Goal: Ask a question

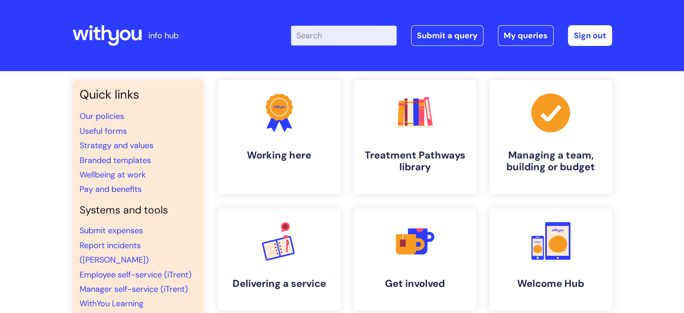
click at [372, 34] on input "Enter your search term here..." at bounding box center [344, 36] width 106 height 20
type input "password wifi"
click button "Search" at bounding box center [0, 0] width 0 height 0
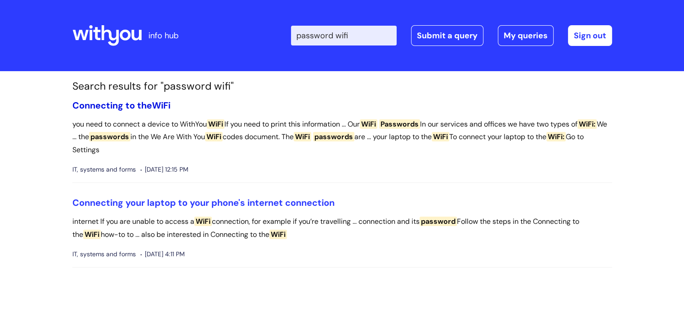
click at [162, 106] on span "WiFi" at bounding box center [161, 105] width 18 height 12
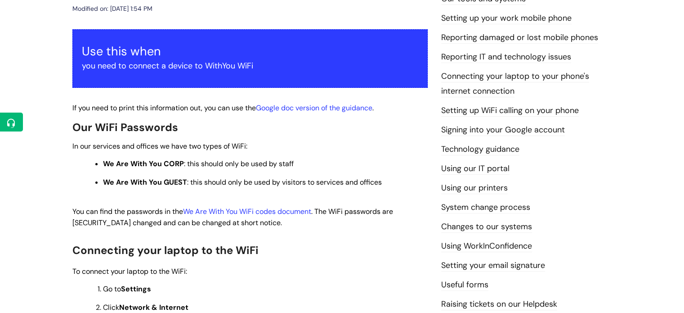
scroll to position [180, 0]
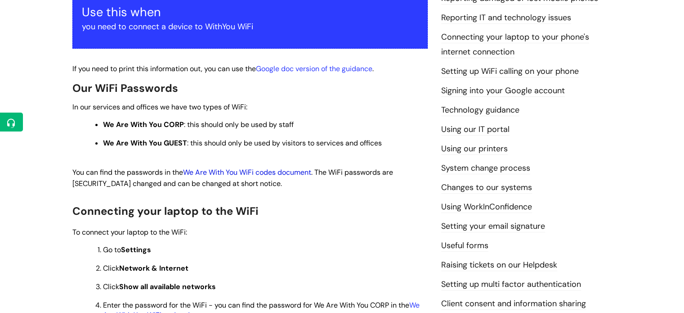
click at [216, 170] on link "We Are With You WiFi codes document" at bounding box center [247, 171] width 128 height 9
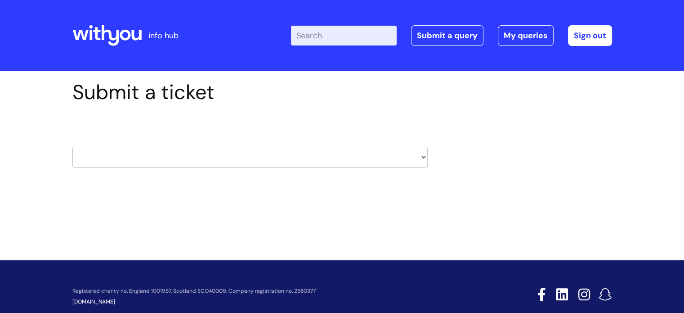
click at [225, 141] on div "HR / People IT and Support Clinical Drug Alerts Finance Accounts Data Support T…" at bounding box center [249, 146] width 355 height 42
click at [390, 135] on div "HR / People IT and Support Clinical Drug Alerts Finance Accounts Data Support T…" at bounding box center [249, 146] width 355 height 42
click at [358, 154] on select "HR / People IT and Support Clinical Drug Alerts Finance Accounts Data Support T…" at bounding box center [249, 157] width 355 height 21
select select "procurement_(inc._premvan)"
click at [72, 147] on select "HR / People IT and Support Clinical Drug Alerts Finance Accounts Data Support T…" at bounding box center [249, 157] width 355 height 21
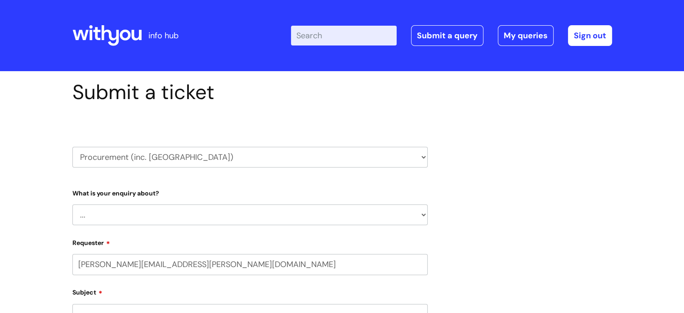
click at [207, 196] on label "What is your enquiry about?" at bounding box center [249, 192] width 355 height 9
click at [206, 208] on select "... Stationery and office supplies (Premvan) Please select other suppliers here:" at bounding box center [249, 214] width 355 height 21
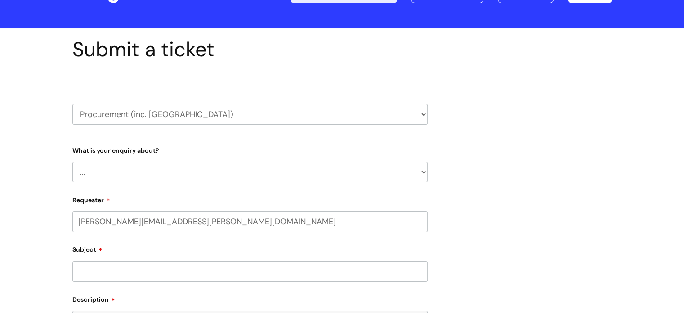
scroll to position [135, 0]
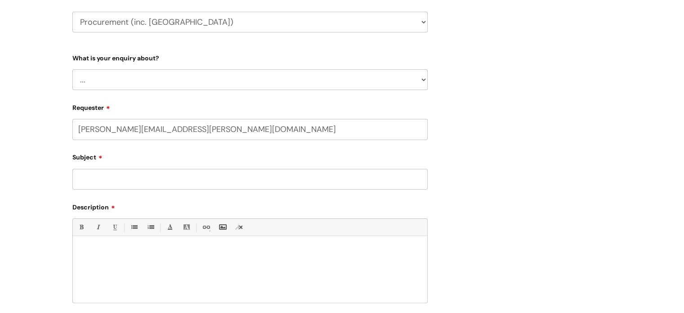
click at [161, 80] on select "... Stationery and office supplies (Premvan) Please select other suppliers here:" at bounding box center [249, 79] width 355 height 21
select select "Please select other suppliers here:"
click at [72, 69] on select "... Stationery and office supplies (Premvan) Please select other suppliers here:" at bounding box center [249, 79] width 355 height 21
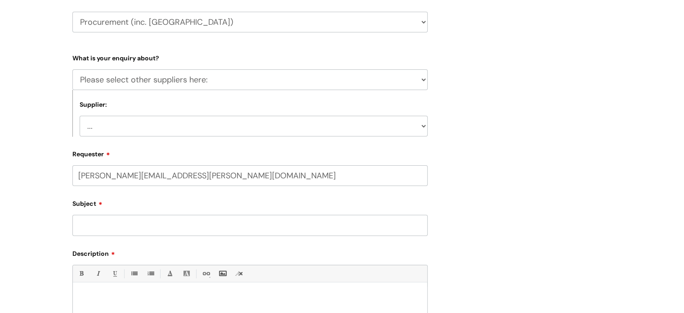
click at [165, 121] on select "... Courier (DHL) Electricity and gas (SSE) Needle exchange (Orion medical) Bac…" at bounding box center [254, 126] width 348 height 21
click at [165, 122] on select "... Courier (DHL) Electricity and gas (SSE) Needle exchange (Orion medical) Bac…" at bounding box center [254, 126] width 348 height 21
